Goal: Information Seeking & Learning: Learn about a topic

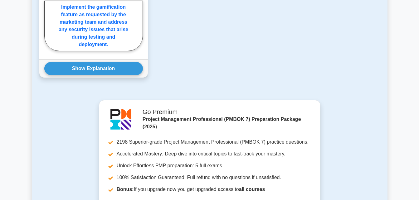
click at [354, 144] on div "Go Premium Project Management Professional (PMBOK 7) Preparation Package (2025)…" at bounding box center [210, 169] width 348 height 138
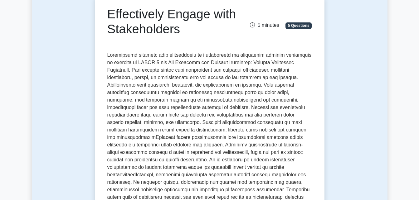
scroll to position [68, 0]
click at [211, 75] on p at bounding box center [209, 160] width 205 height 217
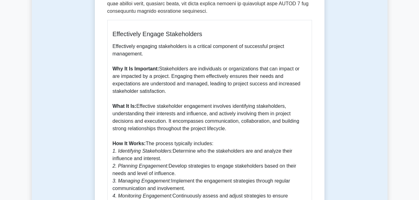
scroll to position [322, 0]
drag, startPoint x: 167, startPoint y: 113, endPoint x: 229, endPoint y: 122, distance: 62.4
click at [229, 122] on p "Effectively engaging stakeholders is a critical component of successful project…" at bounding box center [210, 191] width 194 height 299
copy p "It encompasses communication, collaboration, and building strong relationships …"
drag, startPoint x: 172, startPoint y: 142, endPoint x: 172, endPoint y: 151, distance: 9.4
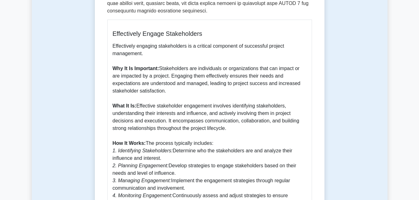
click at [172, 151] on p "Effectively engaging stakeholders is a critical component of successful project…" at bounding box center [210, 191] width 194 height 299
copy p "Determine who the stakeholders are and analyze their influence and interest."
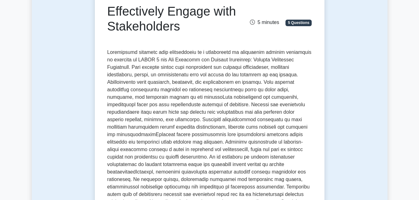
scroll to position [0, 0]
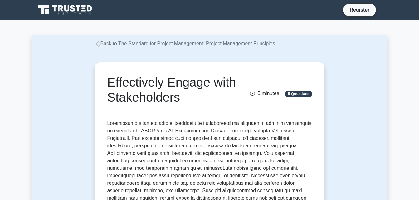
click at [96, 43] on icon at bounding box center [98, 44] width 6 height 6
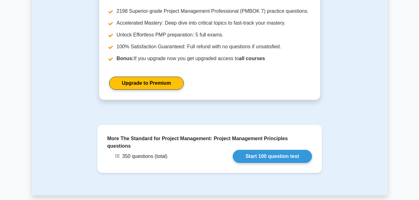
scroll to position [1112, 0]
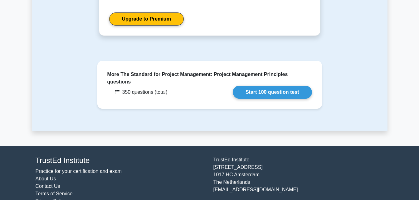
drag, startPoint x: 209, startPoint y: 140, endPoint x: 285, endPoint y: 174, distance: 82.6
click at [285, 174] on div "TrustEd Institute Practice for your certification and exam About Us Contact Us …" at bounding box center [209, 181] width 355 height 54
copy div "TrustEd Institute Kerkstraat 310 1017 HC Amsterdam The Netherlands support@trus…"
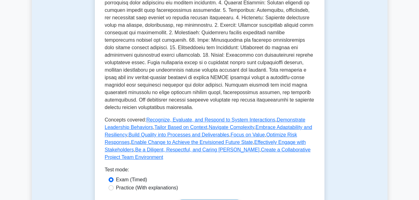
scroll to position [0, 0]
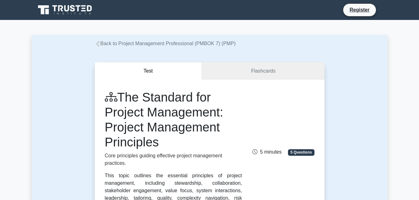
click at [98, 44] on icon at bounding box center [97, 44] width 4 height 6
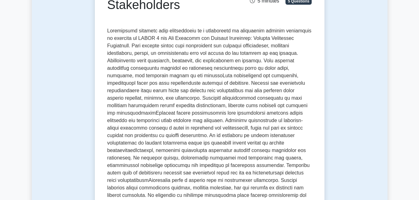
scroll to position [92, 0]
drag, startPoint x: 153, startPoint y: 38, endPoint x: 131, endPoint y: 37, distance: 22.4
click at [131, 37] on p at bounding box center [209, 136] width 205 height 217
copy p "PMBOK 7"
